Goal: Information Seeking & Learning: Check status

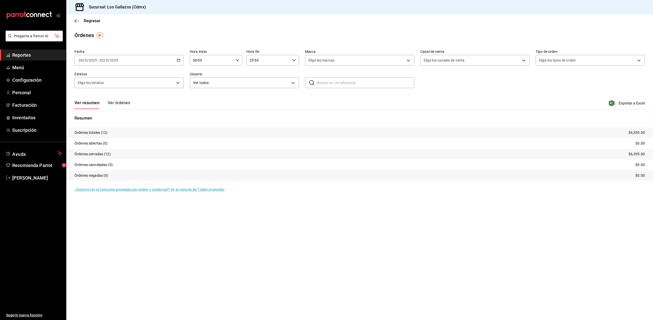
click at [179, 59] on icon "button" at bounding box center [179, 60] width 4 height 4
click at [97, 134] on span "Rango de fechas" at bounding box center [99, 132] width 40 height 5
click at [169, 128] on abbr "26" at bounding box center [169, 128] width 3 height 4
drag, startPoint x: 178, startPoint y: 127, endPoint x: 181, endPoint y: 122, distance: 5.9
click at [178, 127] on abbr "27" at bounding box center [178, 128] width 3 height 4
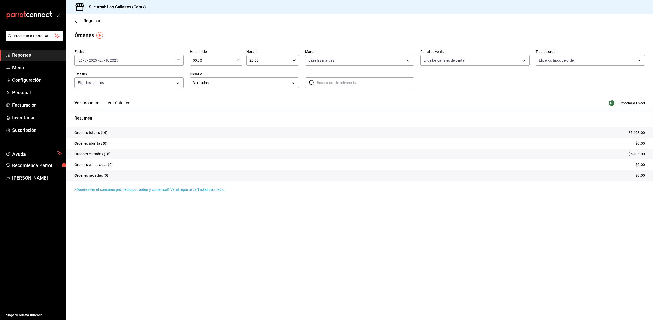
click at [238, 60] on icon "button" at bounding box center [238, 60] width 4 height 4
click at [207, 91] on span "12" at bounding box center [203, 93] width 18 height 4
type input "12:00"
click at [294, 59] on div at bounding box center [326, 160] width 653 height 320
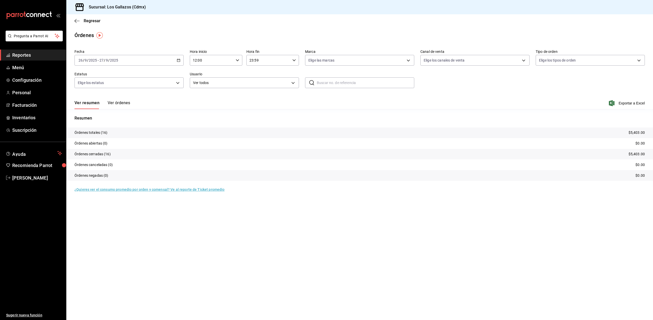
click at [294, 59] on icon "button" at bounding box center [294, 60] width 4 height 4
click at [260, 74] on span "02" at bounding box center [260, 74] width 18 height 4
type input "02:59"
click at [526, 85] on div at bounding box center [326, 160] width 653 height 320
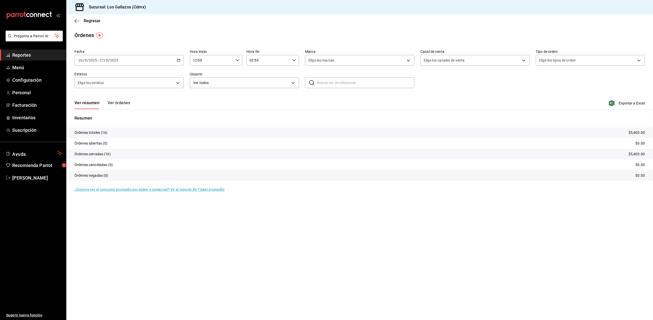
drag, startPoint x: 122, startPoint y: 102, endPoint x: 66, endPoint y: 272, distance: 179.7
click at [122, 102] on button "Ver órdenes" at bounding box center [119, 104] width 22 height 9
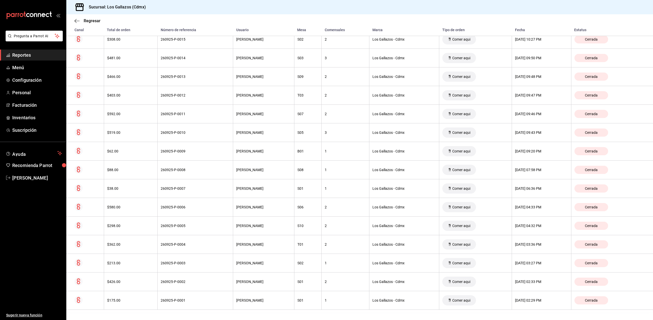
scroll to position [17, 0]
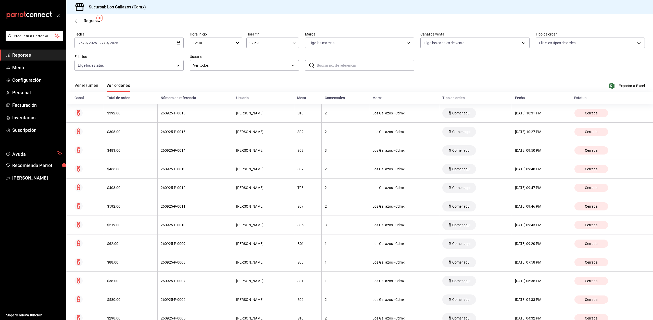
click at [89, 87] on button "Ver resumen" at bounding box center [86, 87] width 24 height 9
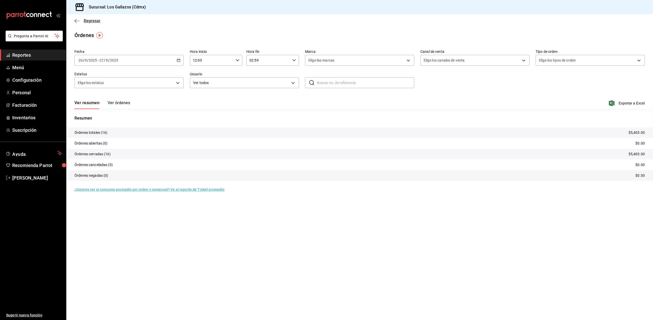
click at [78, 22] on icon "button" at bounding box center [76, 21] width 5 height 5
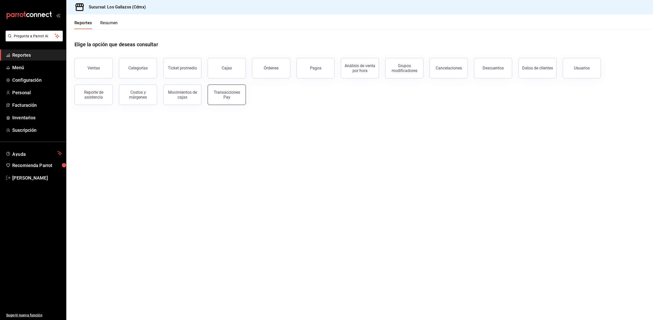
click at [234, 98] on div "Transacciones Pay" at bounding box center [227, 95] width 32 height 10
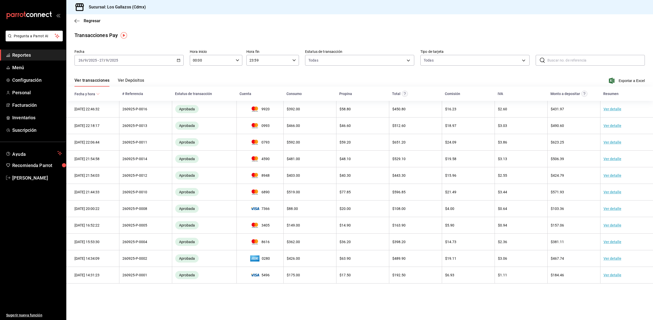
click at [237, 61] on icon "button" at bounding box center [238, 60] width 4 height 4
click at [206, 92] on span "12" at bounding box center [203, 93] width 18 height 4
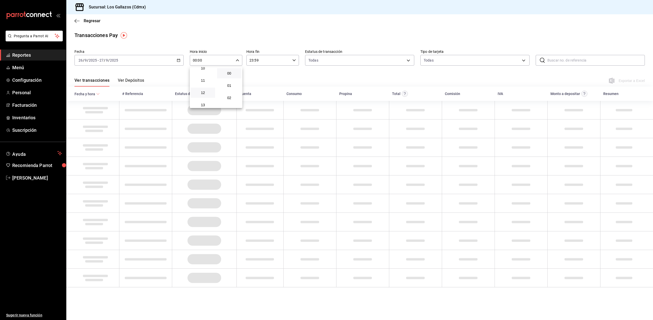
type input "12:00"
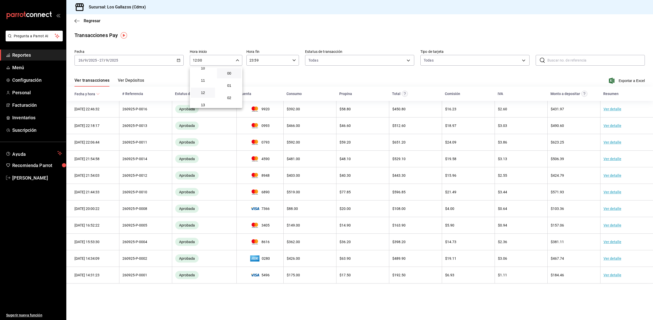
click at [294, 60] on div at bounding box center [326, 160] width 653 height 320
click at [295, 59] on icon "button" at bounding box center [294, 60] width 4 height 4
click at [261, 98] on span "02" at bounding box center [260, 98] width 18 height 4
type input "02:59"
click at [376, 73] on div at bounding box center [326, 160] width 653 height 320
